Goal: Entertainment & Leisure: Consume media (video, audio)

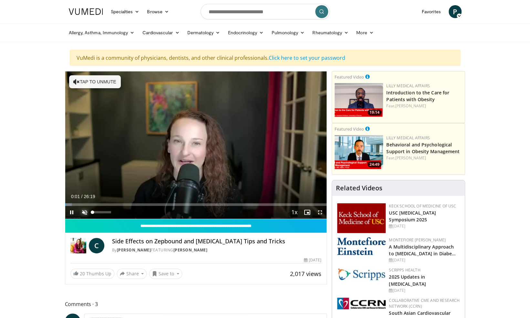
click at [82, 210] on span "Video Player" at bounding box center [84, 212] width 13 height 13
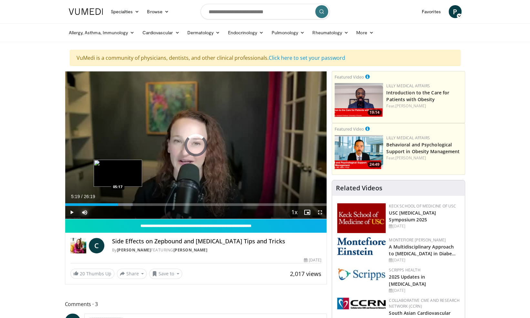
click at [118, 202] on div "Loaded : 25.92% 05:48 05:17" at bounding box center [195, 203] width 261 height 6
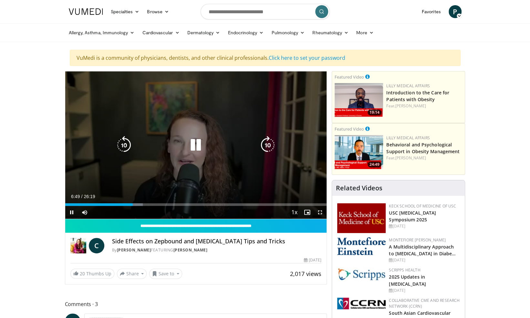
click at [200, 157] on div "10 seconds Tap to unmute" at bounding box center [195, 144] width 261 height 147
click at [194, 139] on icon "Video Player" at bounding box center [196, 145] width 18 height 18
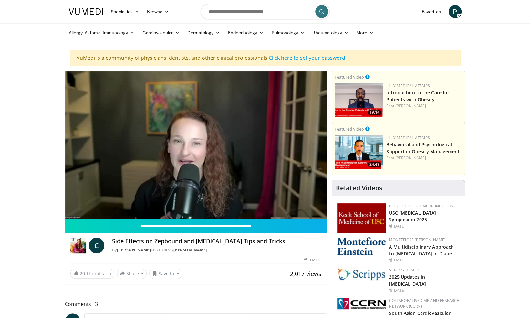
click at [211, 142] on div "10 seconds Tap to unmute" at bounding box center [195, 144] width 261 height 147
